Goal: Task Accomplishment & Management: Manage account settings

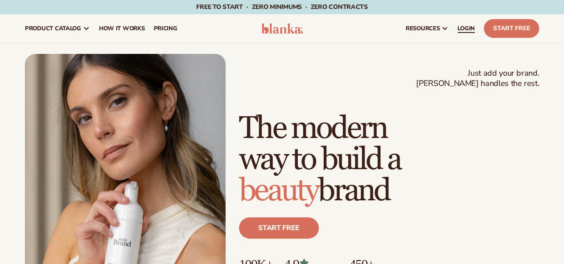
click at [464, 31] on span "LOGIN" at bounding box center [465, 28] width 17 height 7
click at [467, 24] on link "LOGIN" at bounding box center [466, 28] width 26 height 29
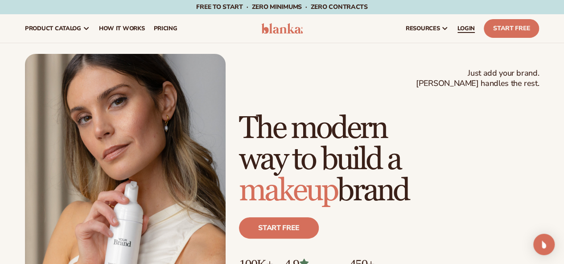
click at [467, 33] on link "LOGIN" at bounding box center [466, 28] width 26 height 29
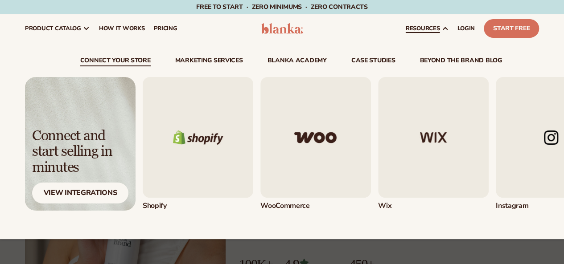
click at [435, 31] on span "resources" at bounding box center [423, 28] width 34 height 7
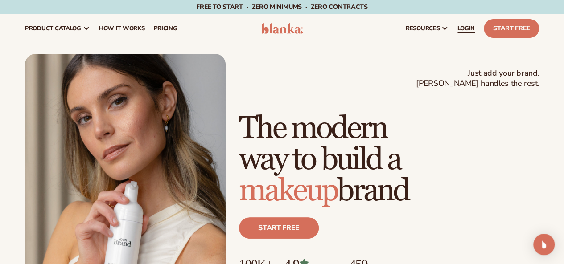
click at [464, 28] on span "LOGIN" at bounding box center [465, 28] width 17 height 7
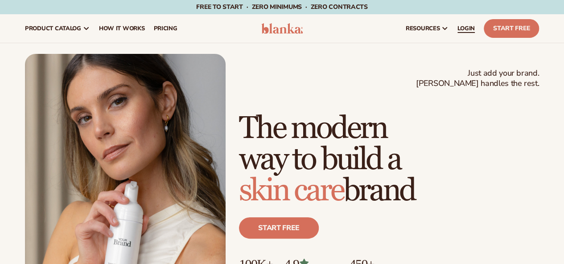
click at [470, 37] on link "LOGIN" at bounding box center [466, 28] width 26 height 29
